Goal: Information Seeking & Learning: Learn about a topic

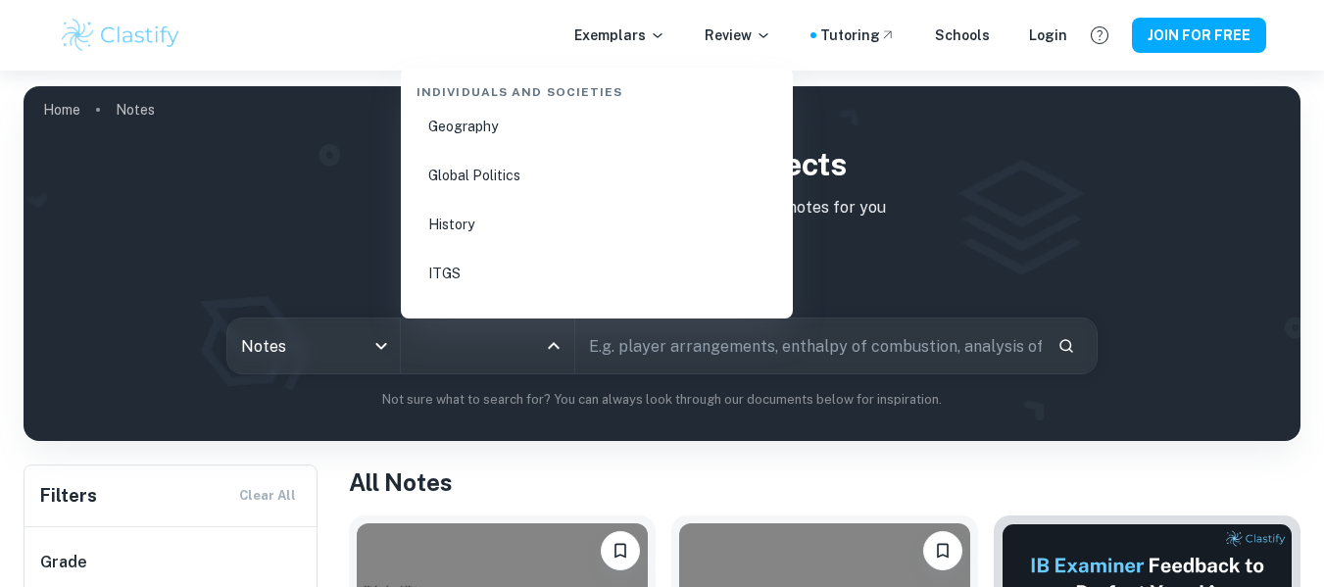
scroll to position [2440, 0]
click at [493, 224] on li "History" at bounding box center [597, 223] width 376 height 45
type input "History"
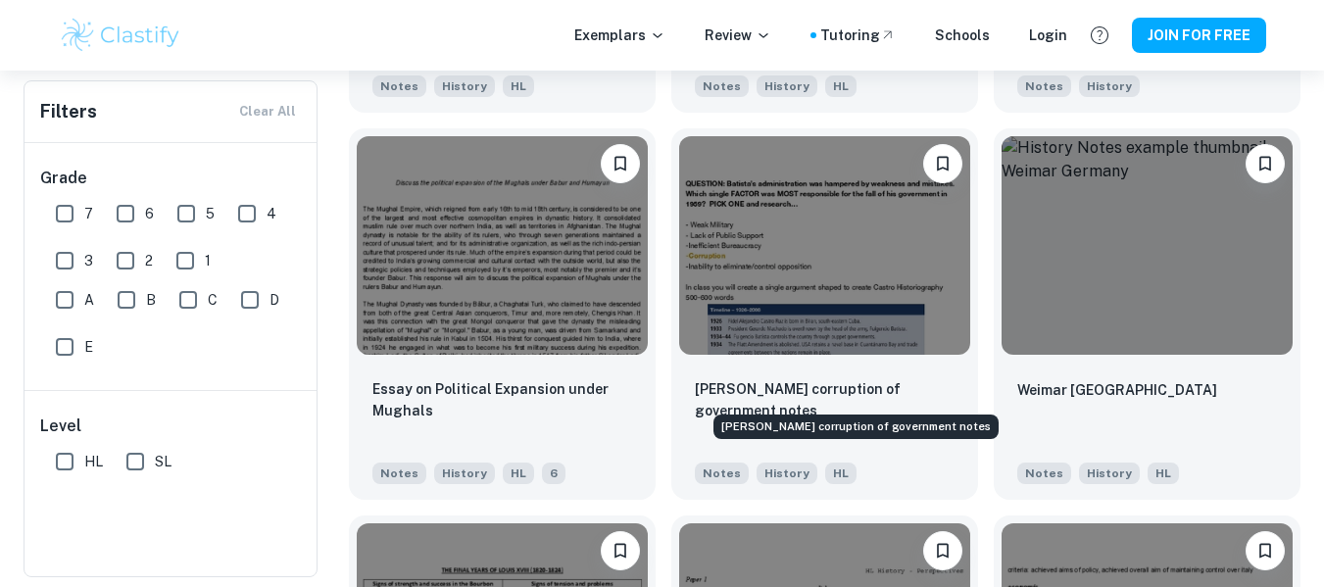
scroll to position [5804, 0]
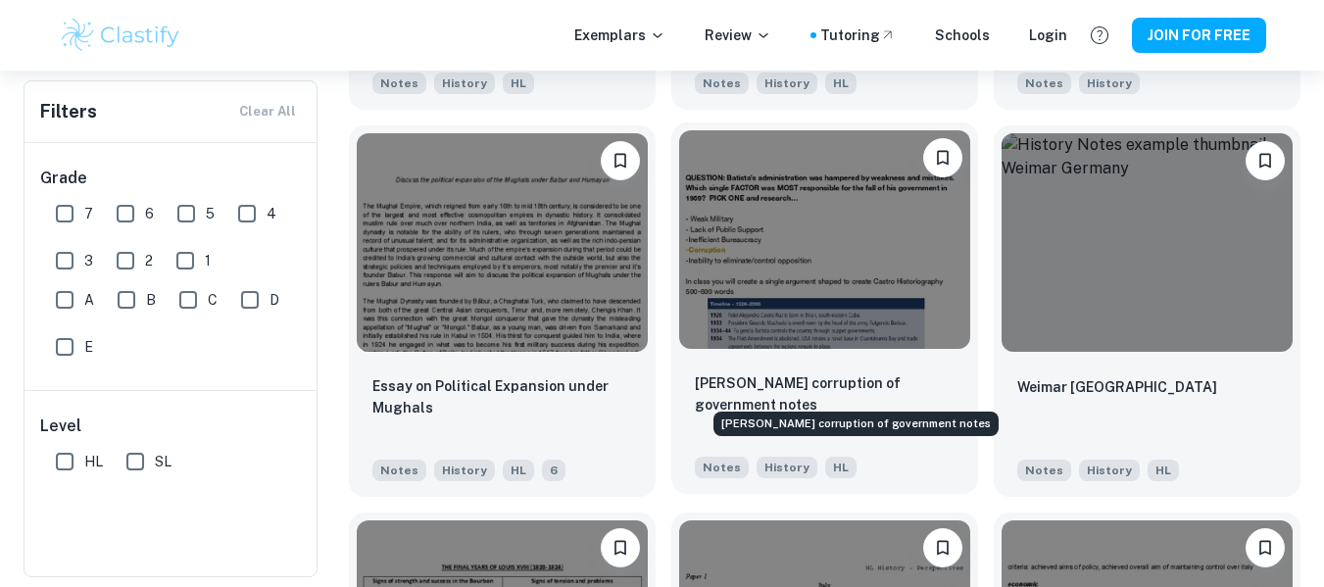
drag, startPoint x: 910, startPoint y: 411, endPoint x: 951, endPoint y: 310, distance: 109.9
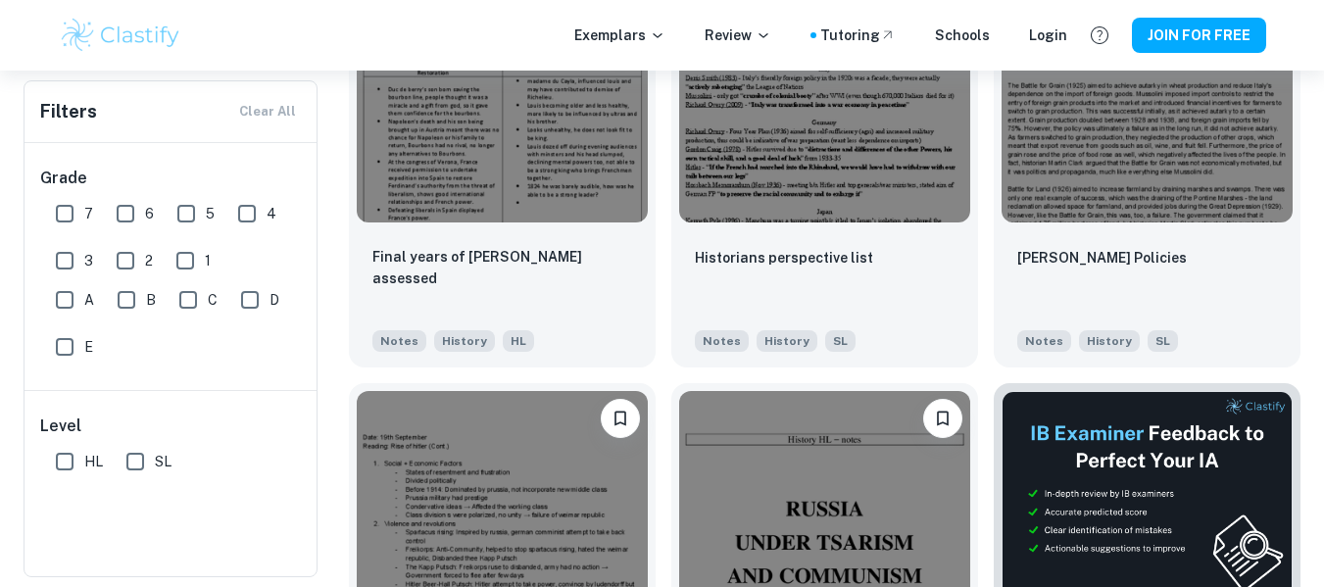
scroll to position [6321, 0]
click at [951, 310] on div "Historians perspective list Notes History SL" at bounding box center [824, 297] width 307 height 137
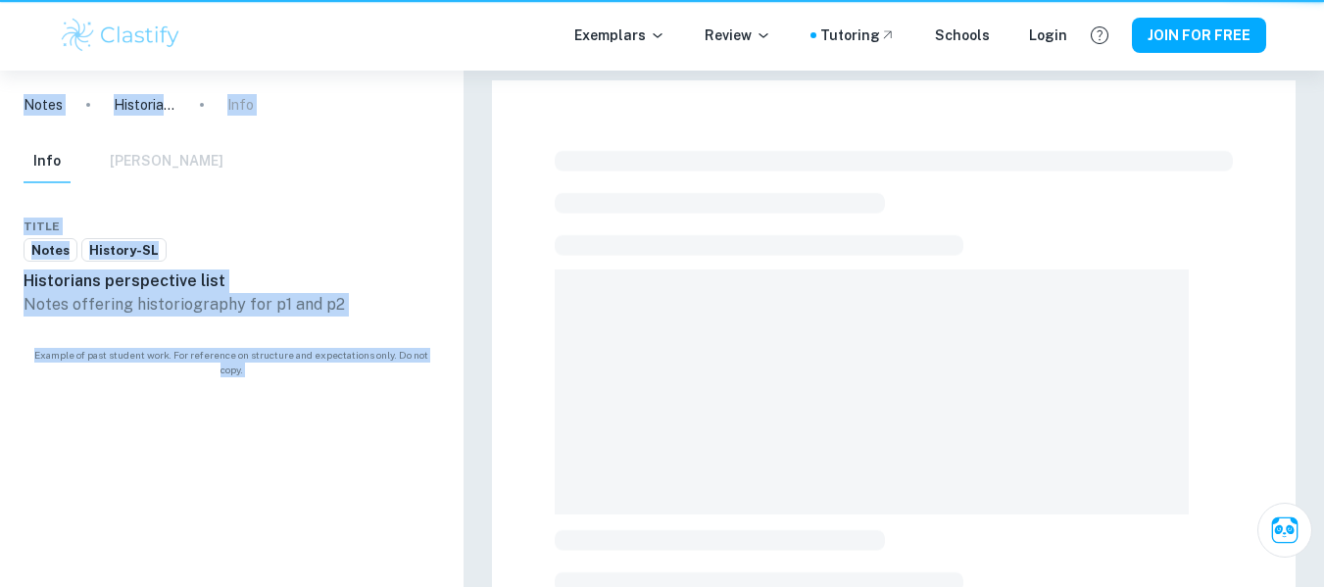
click at [951, 310] on span at bounding box center [872, 391] width 634 height 245
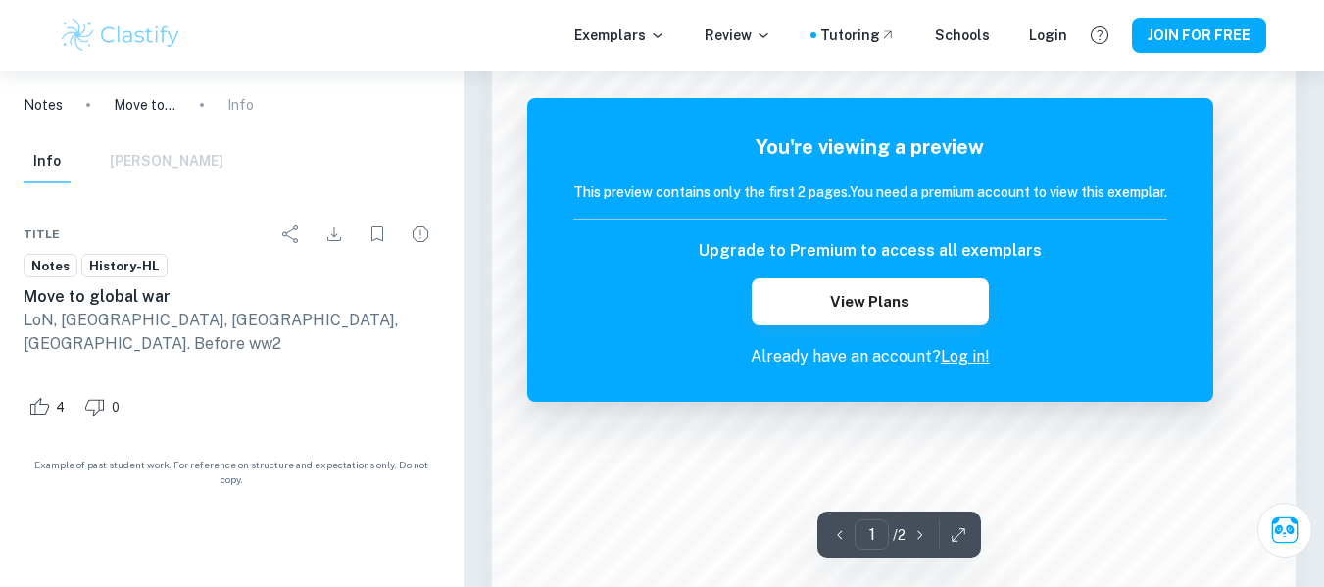
scroll to position [1411, 0]
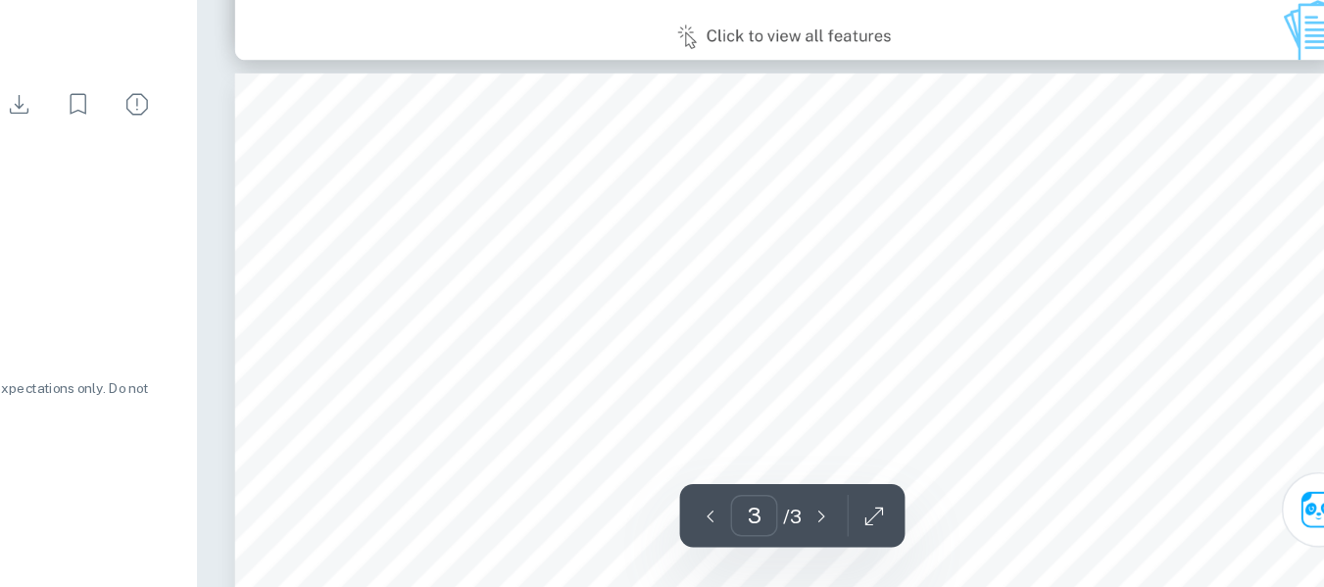
scroll to position [1296, 0]
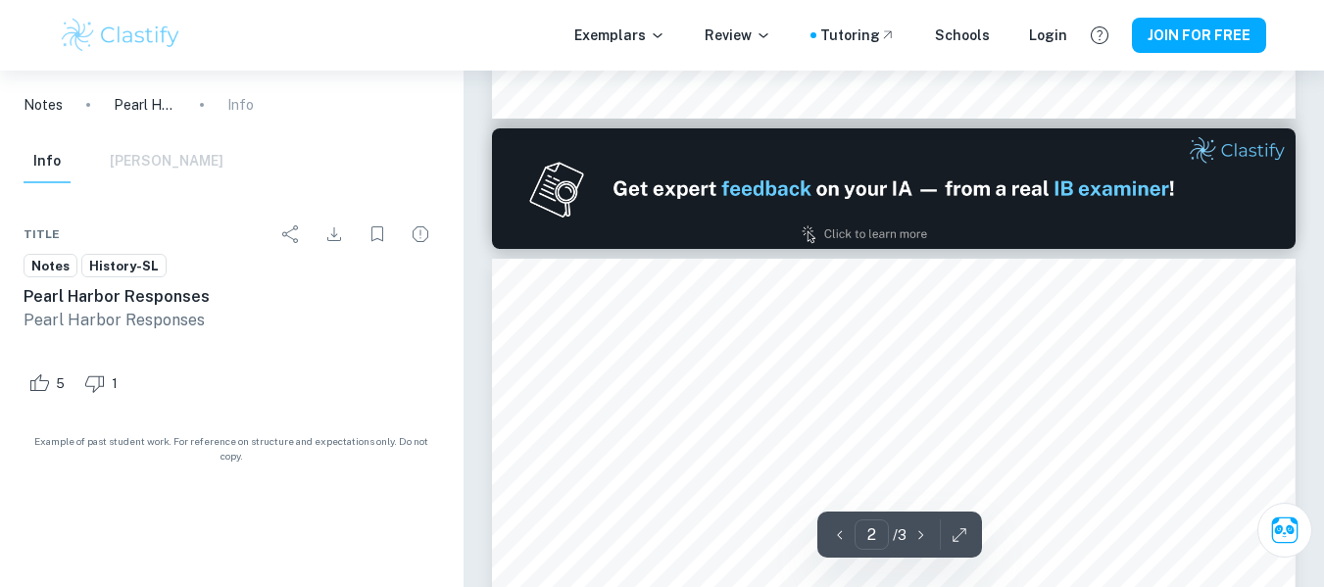
type input "1"
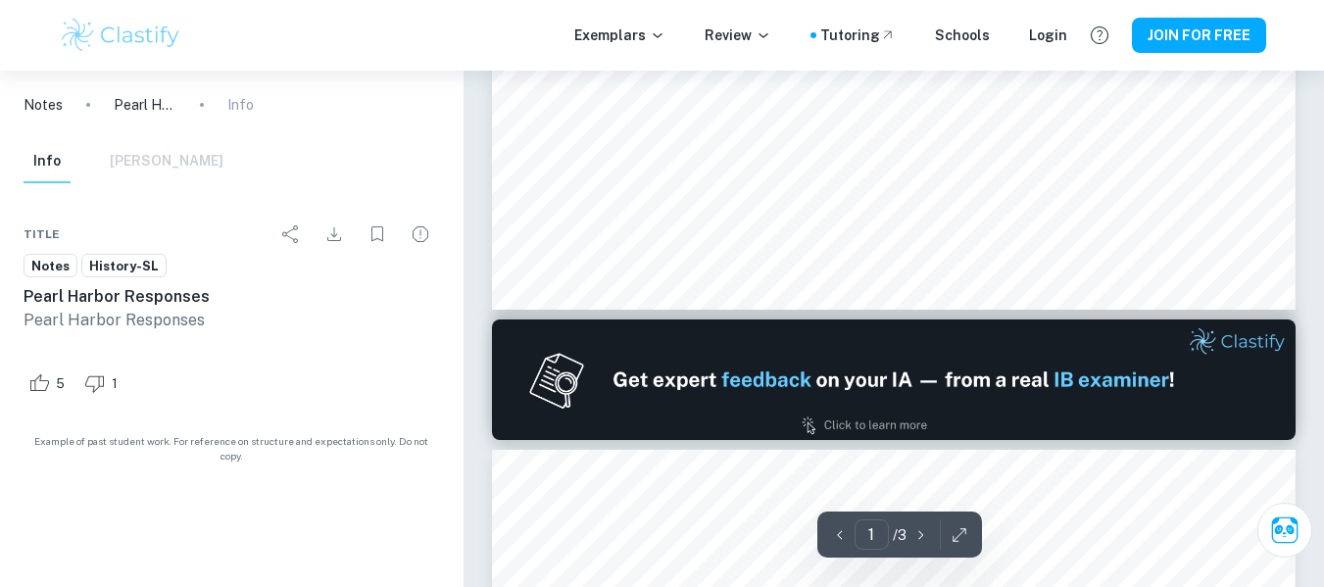
scroll to position [73, 0]
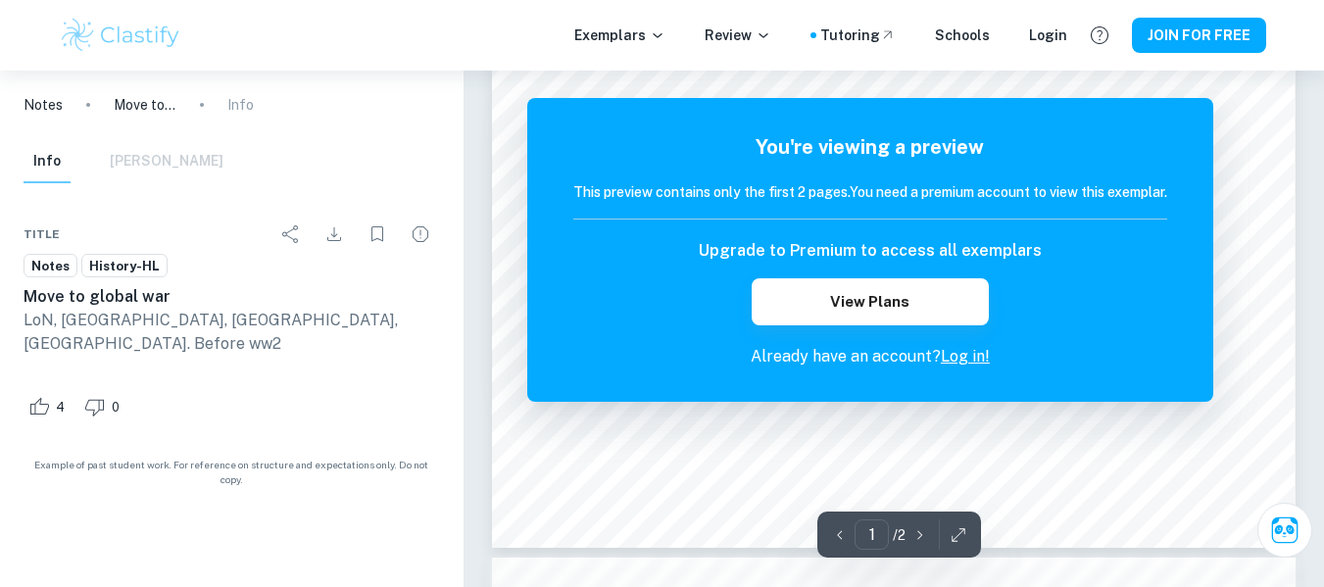
scroll to position [583, 0]
